Goal: Task Accomplishment & Management: Manage account settings

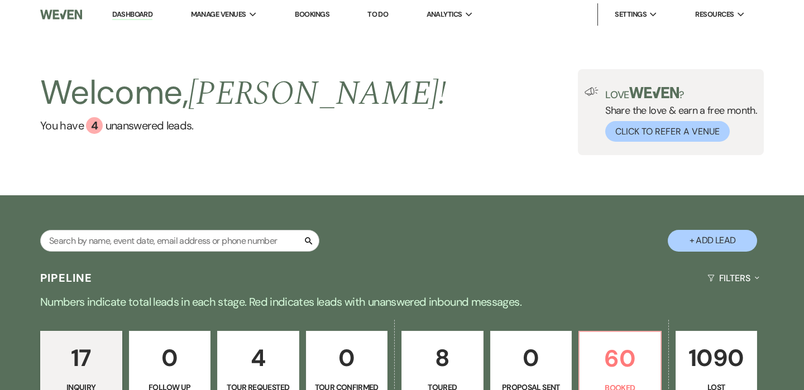
click at [308, 13] on link "Bookings" at bounding box center [312, 13] width 35 height 9
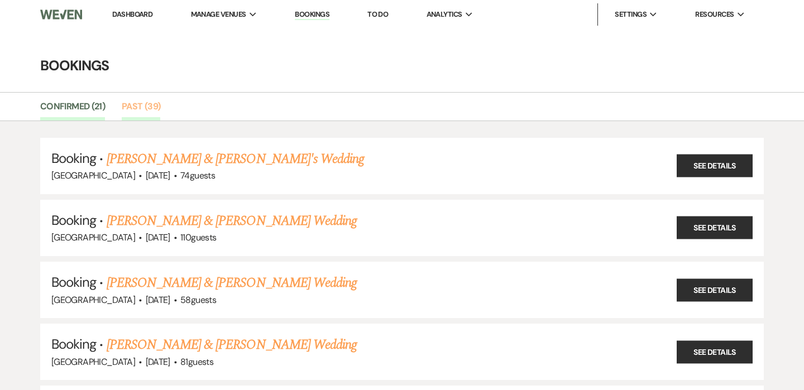
click at [141, 105] on link "Past (39)" at bounding box center [141, 109] width 39 height 21
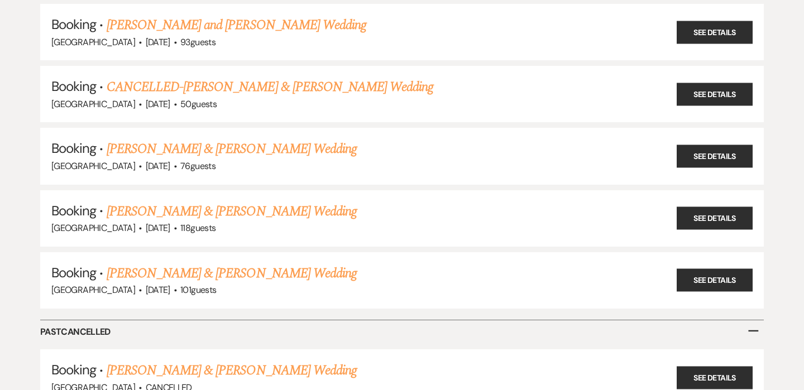
scroll to position [2239, 0]
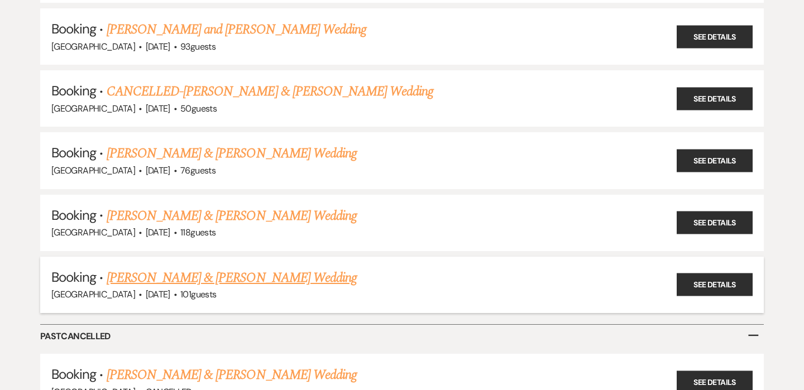
click at [228, 268] on link "[PERSON_NAME] & [PERSON_NAME] Wedding" at bounding box center [232, 278] width 250 height 20
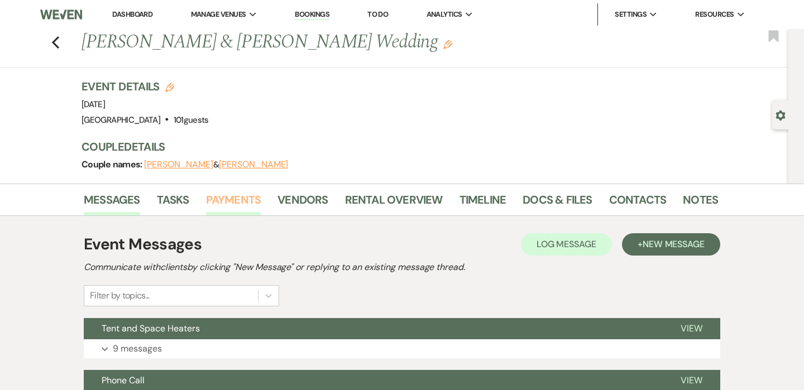
click at [233, 198] on link "Payments" at bounding box center [233, 203] width 55 height 25
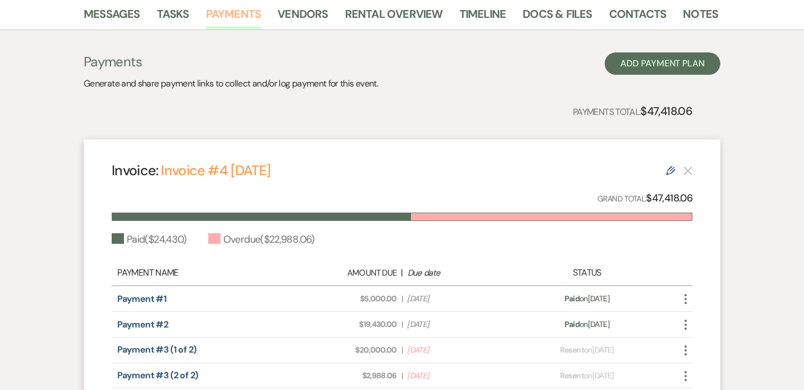
scroll to position [187, 0]
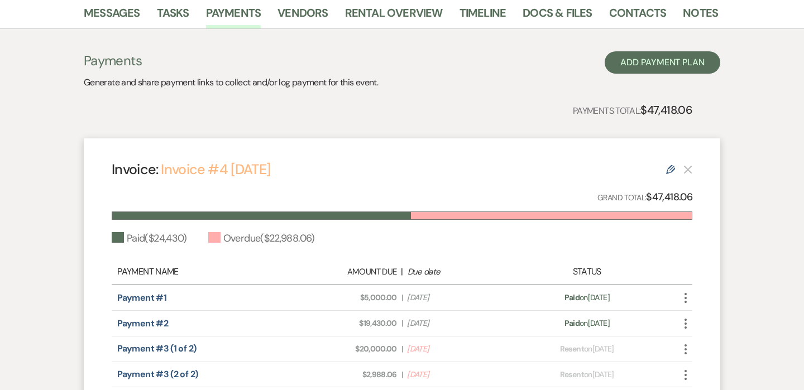
click at [243, 163] on link "Invoice #4 [DATE]" at bounding box center [215, 169] width 109 height 18
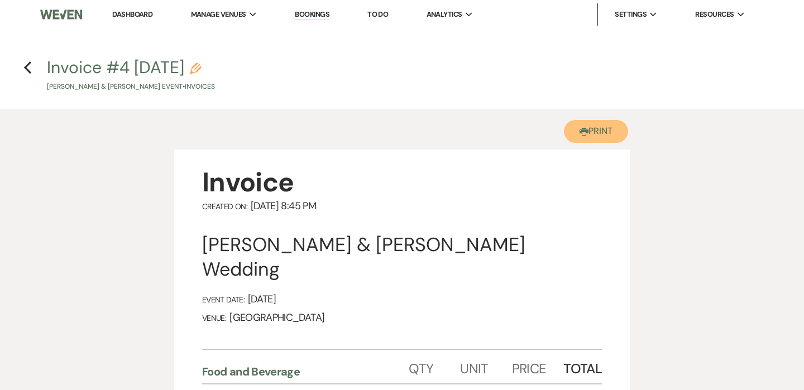
click at [592, 128] on button "Printer Print" at bounding box center [596, 131] width 64 height 23
